Goal: Task Accomplishment & Management: Complete application form

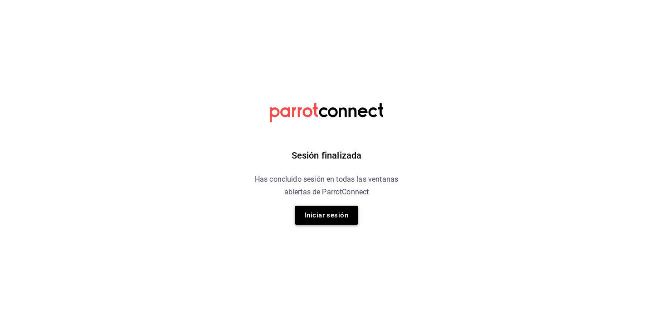
click at [322, 219] on button "Iniciar sesión" at bounding box center [326, 215] width 63 height 19
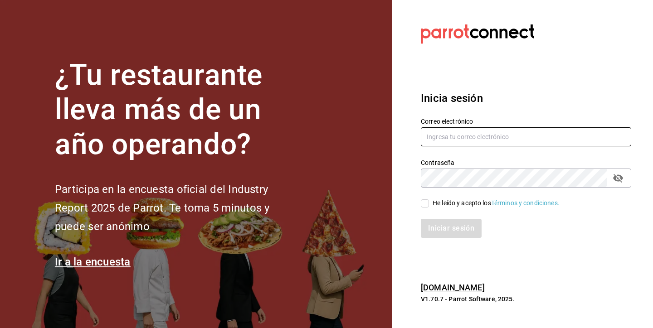
click at [466, 134] on input "text" at bounding box center [526, 136] width 210 height 19
type input "[PERSON_NAME][EMAIL_ADDRESS][PERSON_NAME][DOMAIN_NAME]"
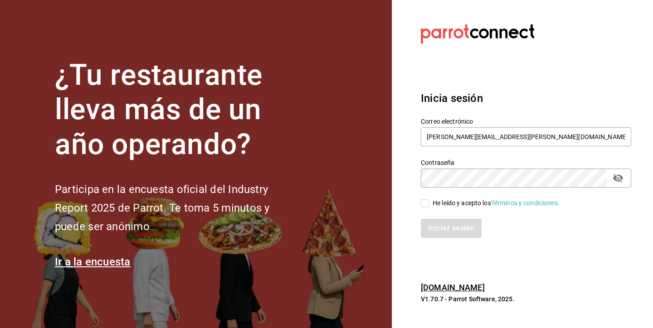
click at [427, 200] on input "He leído y acepto los Términos y condiciones." at bounding box center [425, 203] width 8 height 8
checkbox input "true"
click at [434, 228] on button "Iniciar sesión" at bounding box center [452, 228] width 62 height 19
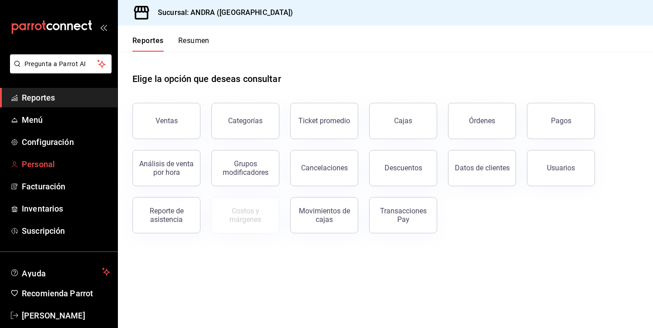
click at [44, 169] on span "Personal" at bounding box center [66, 164] width 88 height 12
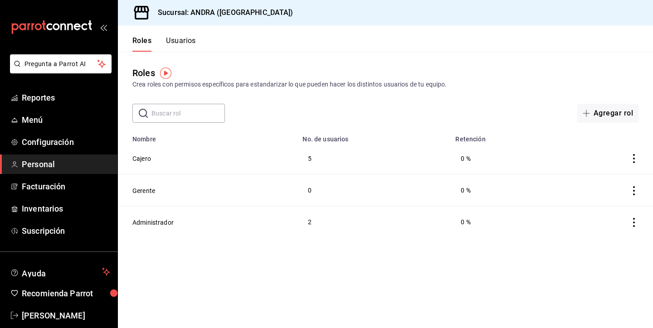
click at [170, 39] on button "Usuarios" at bounding box center [181, 43] width 30 height 15
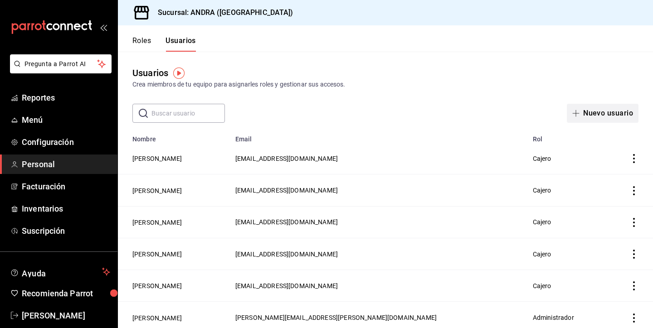
click at [580, 110] on span "button" at bounding box center [577, 113] width 11 height 7
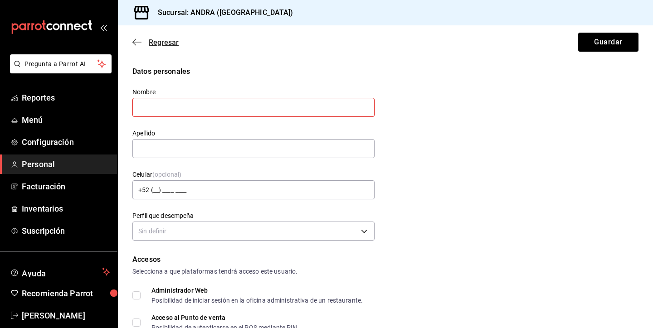
click at [137, 43] on icon "button" at bounding box center [136, 42] width 9 height 8
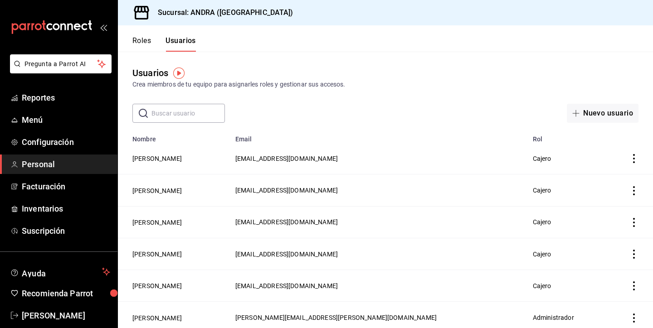
click at [635, 163] on td "employeesTable" at bounding box center [629, 159] width 47 height 32
click at [633, 159] on icon "actions" at bounding box center [634, 158] width 2 height 9
click at [605, 144] on span "Duplicar" at bounding box center [592, 146] width 39 height 11
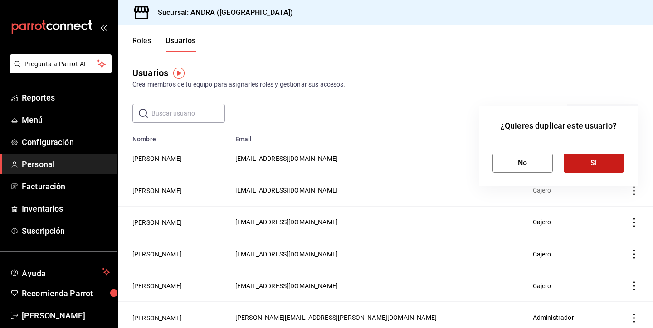
click at [599, 161] on button "Si" at bounding box center [593, 163] width 60 height 19
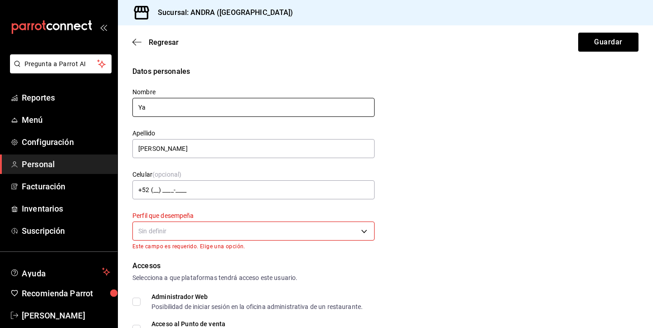
type input "Y"
type input "Aldo"
drag, startPoint x: 159, startPoint y: 147, endPoint x: 118, endPoint y: 149, distance: 40.8
type input "Gutierrez"
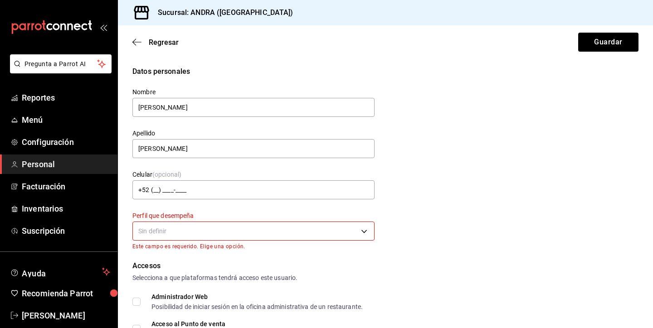
click at [257, 176] on label "Celular (opcional)" at bounding box center [253, 174] width 242 height 6
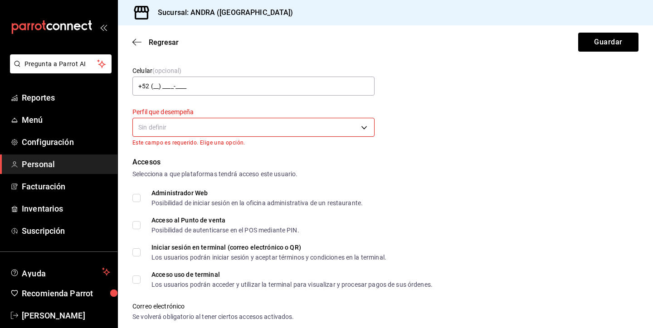
scroll to position [108, 0]
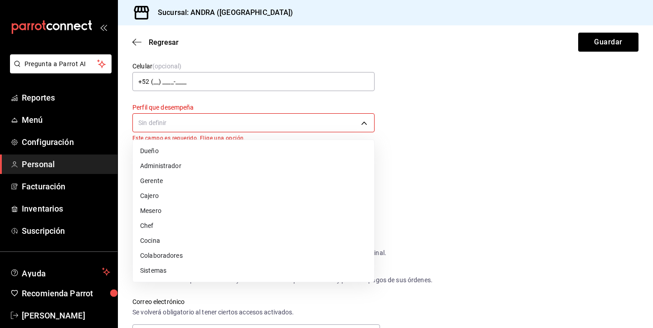
click at [193, 117] on body "Pregunta a Parrot AI Reportes Menú Configuración Personal Facturación Inventari…" at bounding box center [326, 164] width 653 height 328
click at [151, 201] on li "Cajero" at bounding box center [253, 196] width 241 height 15
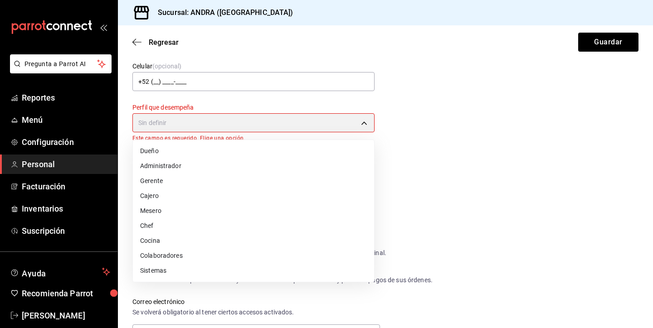
type input "CASHIER"
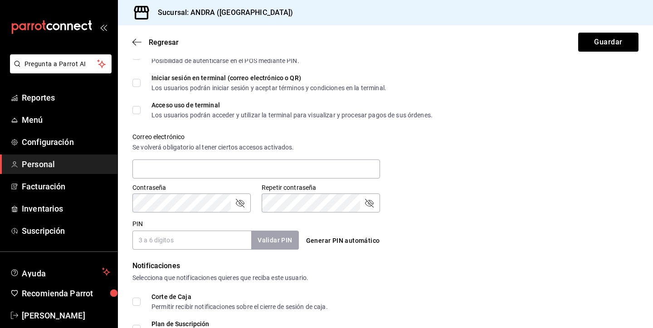
scroll to position [282, 0]
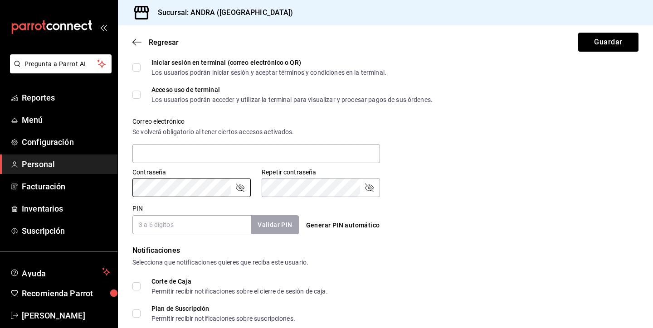
click at [145, 212] on div "PIN Validar PIN ​" at bounding box center [215, 219] width 166 height 30
click at [150, 223] on input "PIN" at bounding box center [191, 224] width 119 height 19
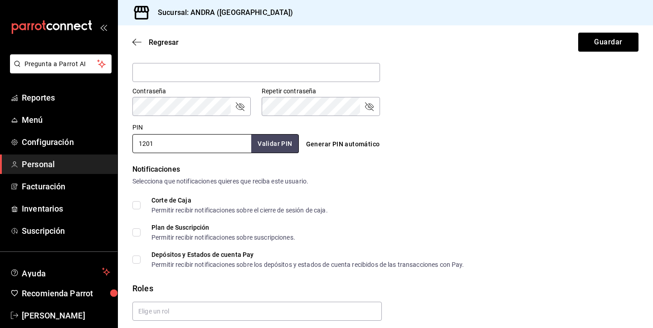
scroll to position [369, 0]
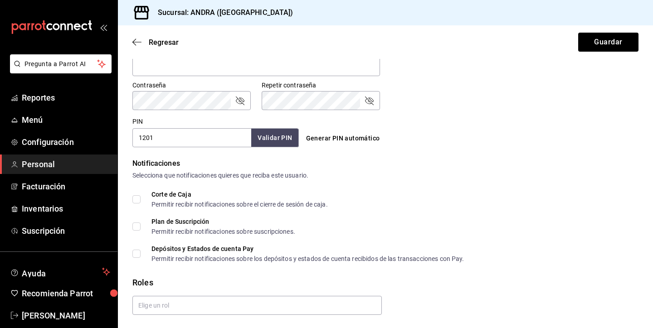
type input "1201"
click at [289, 136] on button "Validar PIN" at bounding box center [274, 137] width 48 height 19
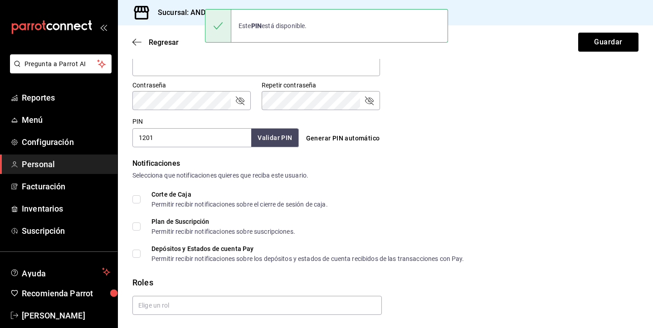
scroll to position [396, 0]
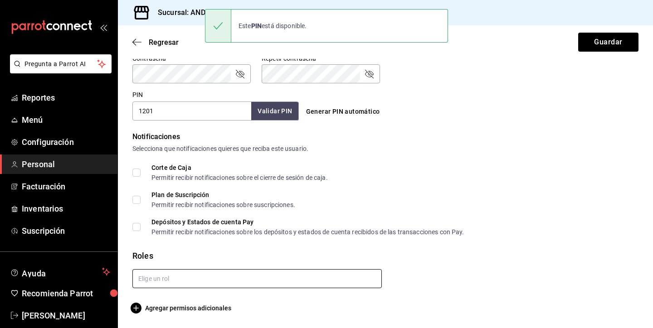
click at [171, 281] on input "text" at bounding box center [256, 278] width 249 height 19
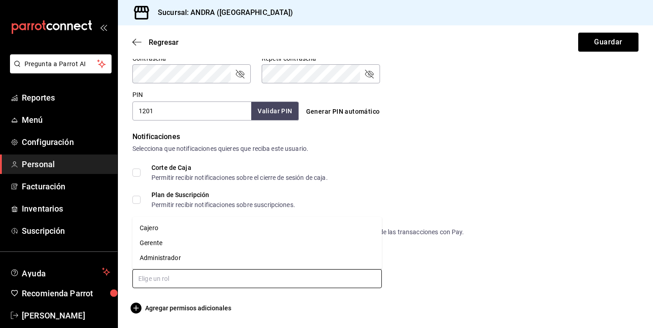
click at [156, 229] on li "Cajero" at bounding box center [256, 228] width 249 height 15
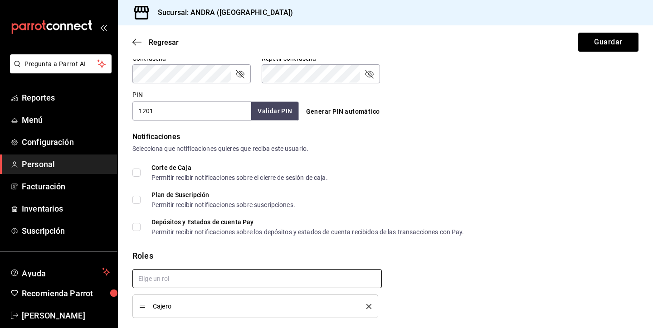
checkbox input "true"
click at [603, 46] on button "Guardar" at bounding box center [608, 42] width 60 height 19
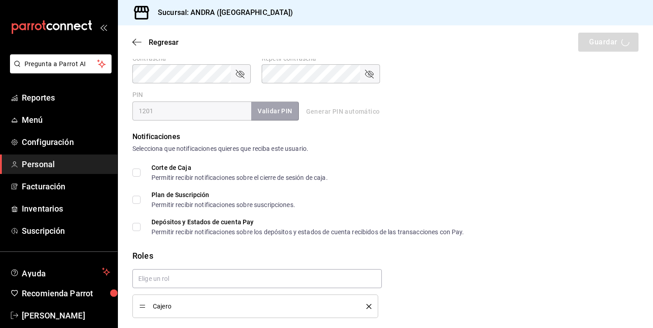
click at [594, 45] on div "Regresar Guardar" at bounding box center [385, 42] width 535 height 34
